Goal: Find specific page/section: Find specific page/section

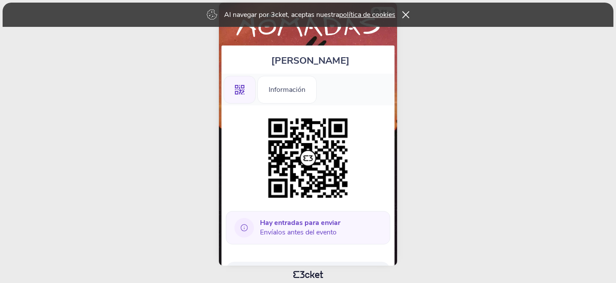
click at [235, 84] on div ".st0{fill-rule:evenodd;clip-rule:evenodd;}" at bounding box center [240, 90] width 32 height 28
